Goal: Task Accomplishment & Management: Use online tool/utility

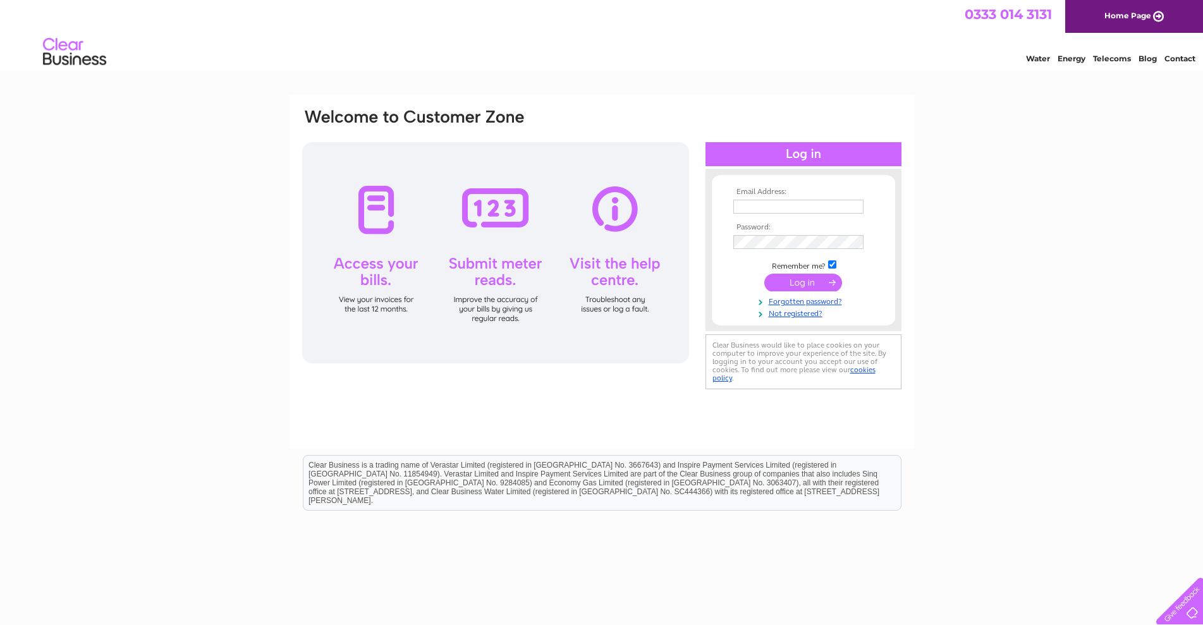
click at [484, 200] on input "text" at bounding box center [798, 207] width 130 height 14
type input "hello@bbkaccounts.co.uk"
click at [484, 285] on input "submit" at bounding box center [803, 284] width 78 height 18
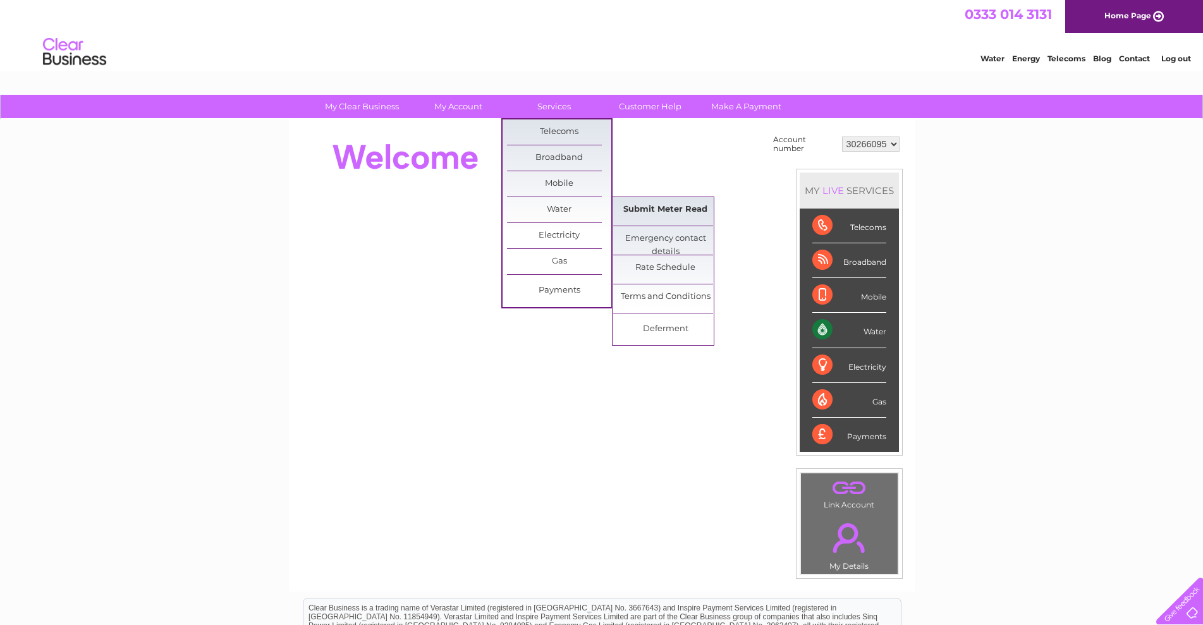
click at [659, 207] on link "Submit Meter Read" at bounding box center [665, 209] width 104 height 25
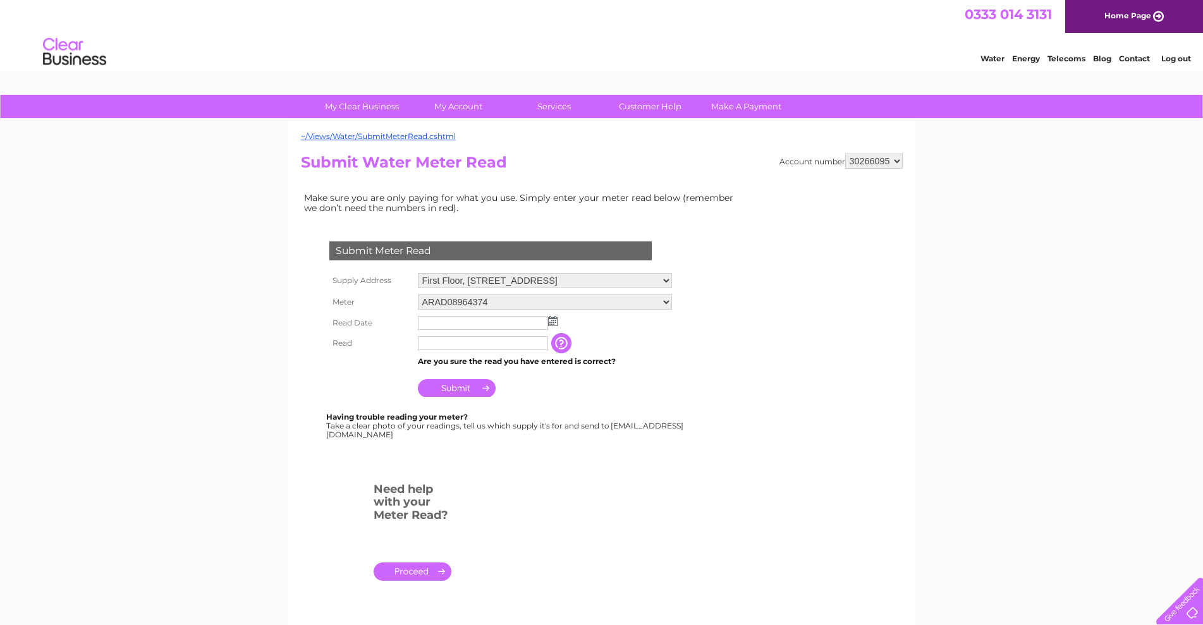
click at [555, 323] on img at bounding box center [552, 321] width 9 height 10
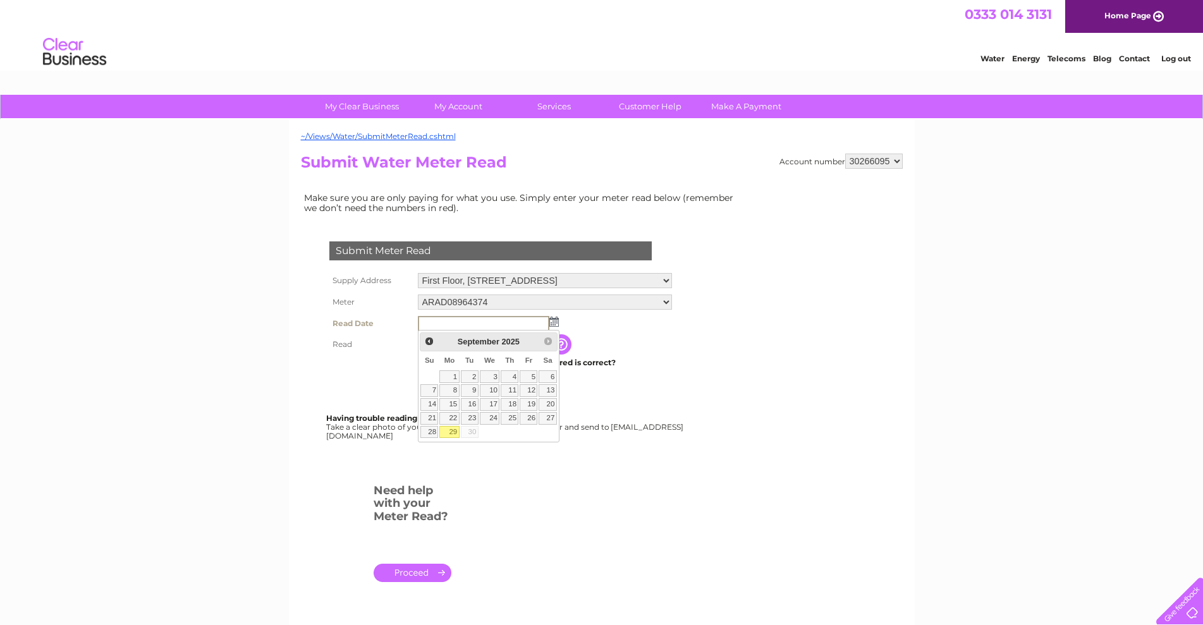
click at [451, 432] on link "29" at bounding box center [449, 432] width 20 height 13
type input "[DATE]"
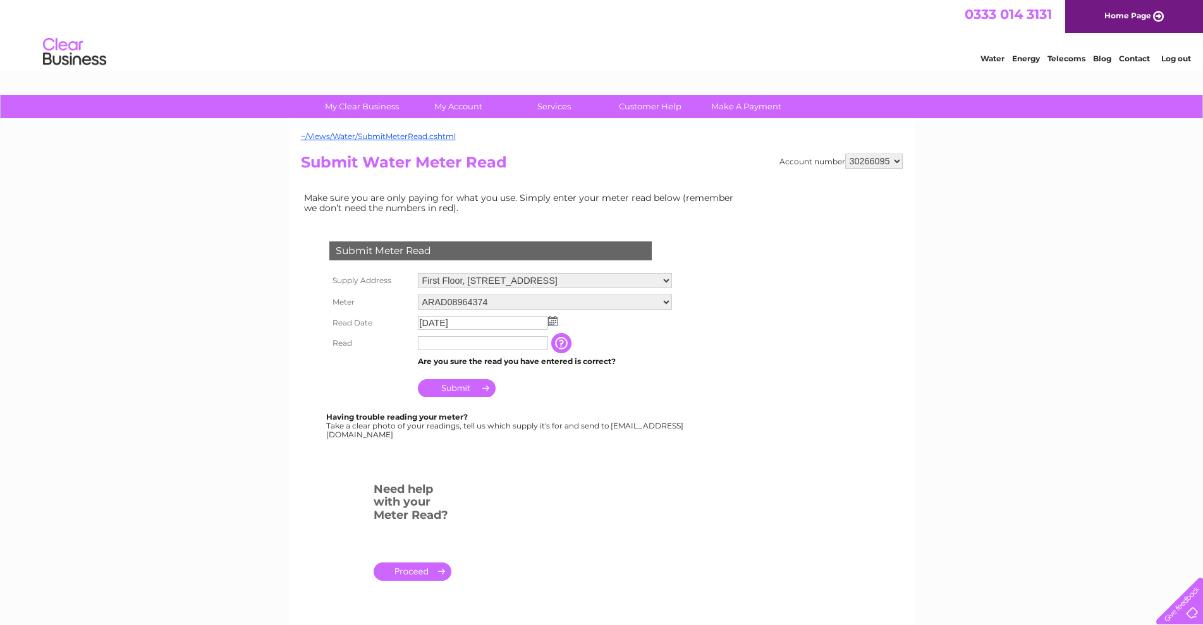
click at [444, 342] on input "text" at bounding box center [483, 343] width 130 height 14
type input "00002"
click at [455, 386] on input "Submit" at bounding box center [457, 388] width 78 height 18
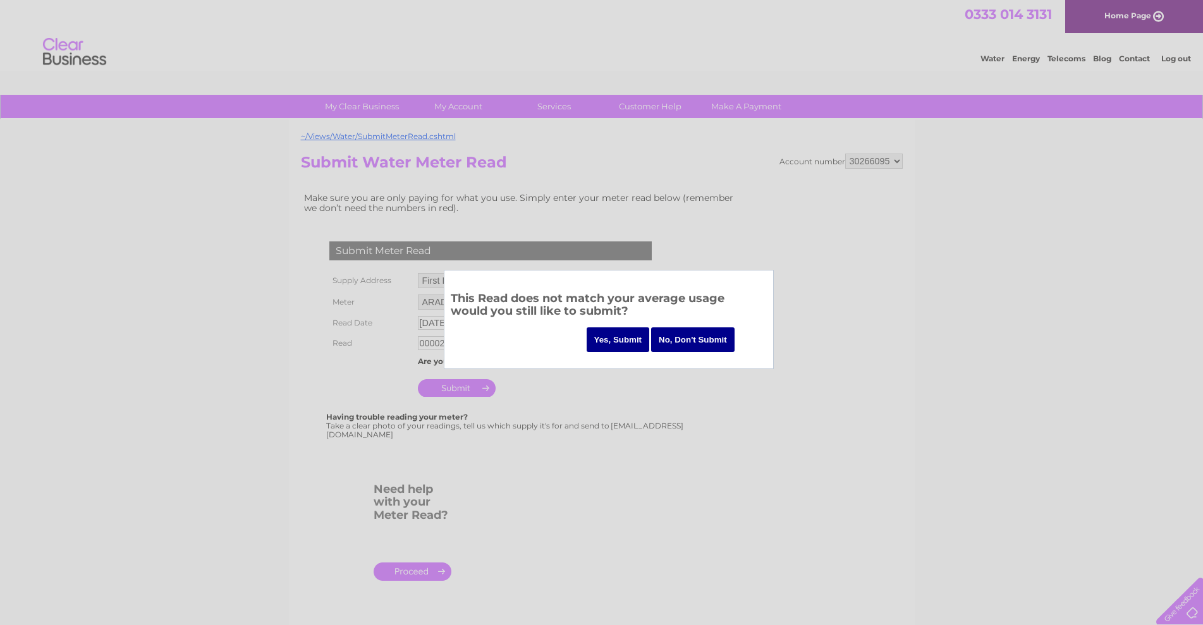
click at [606, 346] on input "Yes, Submit" at bounding box center [618, 340] width 63 height 25
